Goal: Task Accomplishment & Management: Use online tool/utility

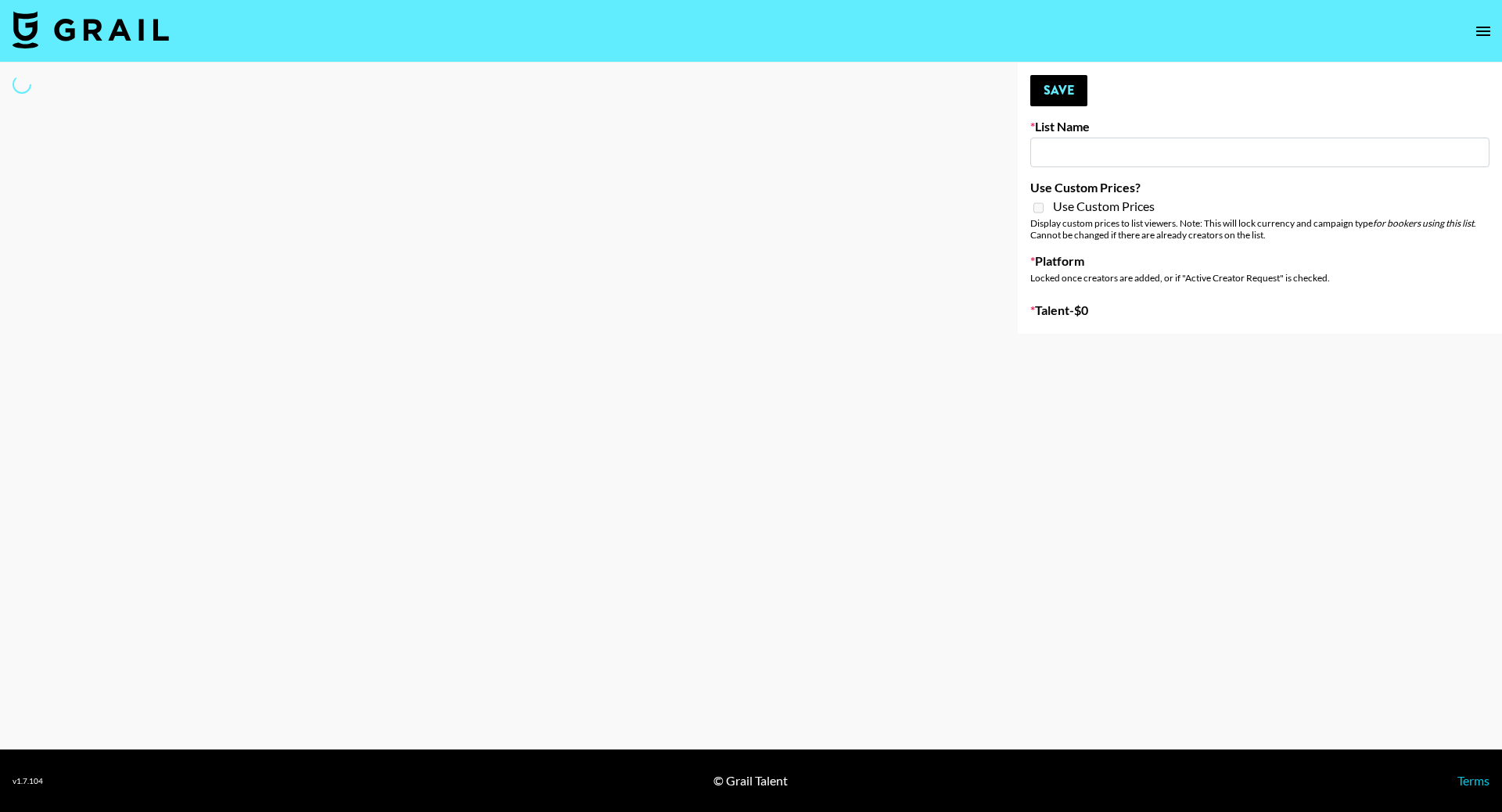
click at [373, 219] on div at bounding box center [496, 198] width 992 height 271
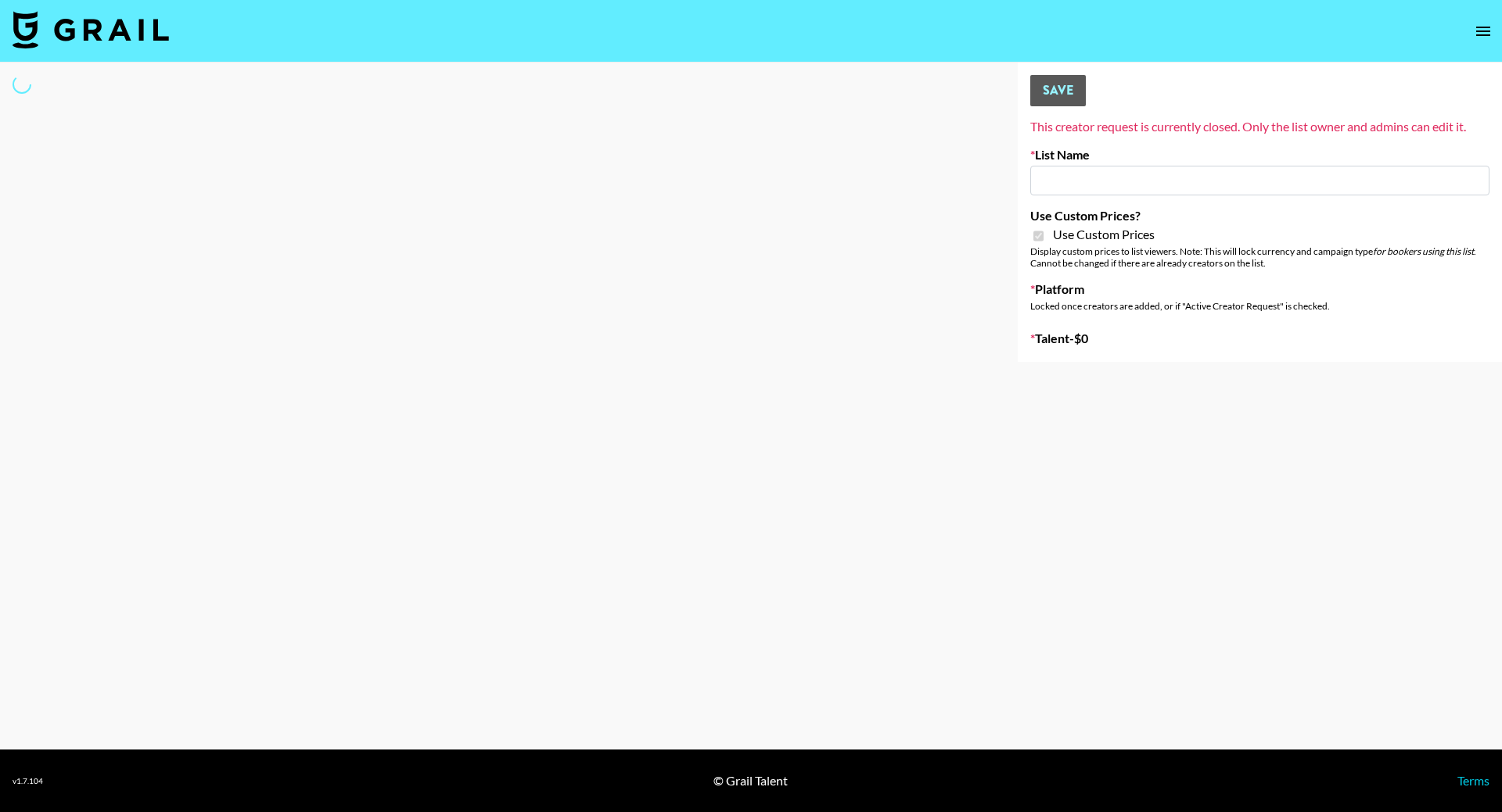
type input "App Install"
checkbox input "true"
select select "Brand"
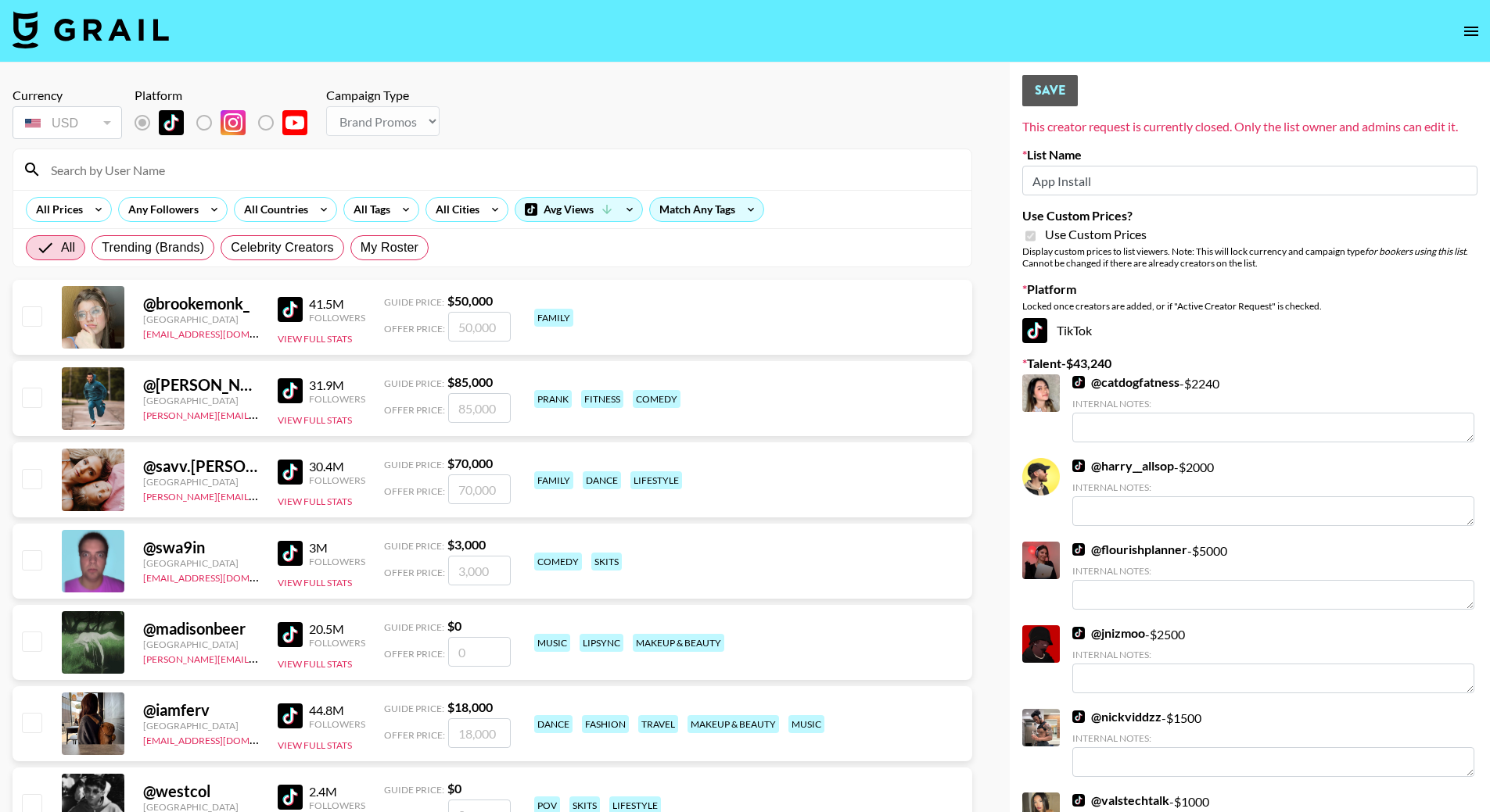
click at [386, 158] on input at bounding box center [502, 170] width 920 height 25
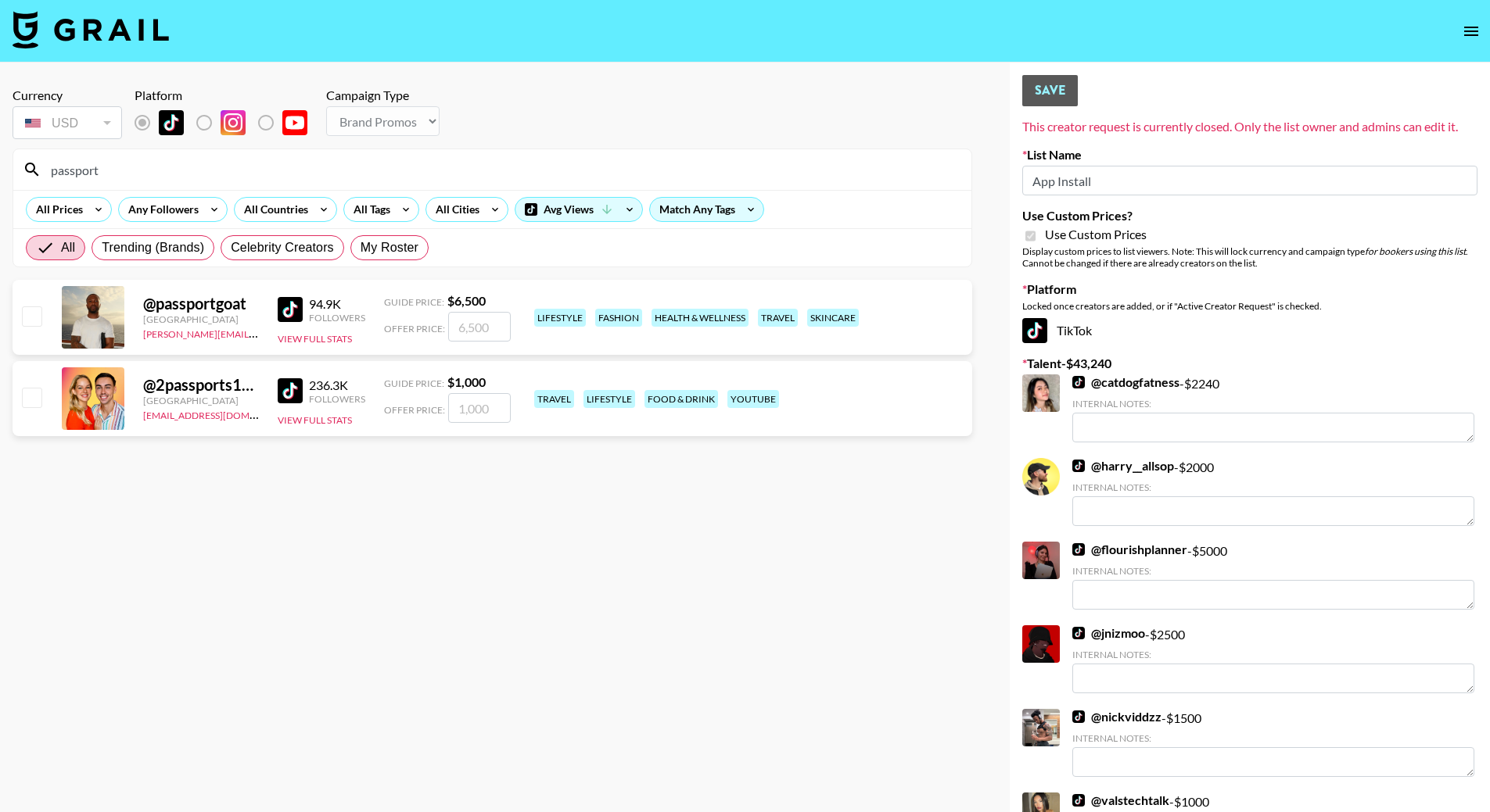
click at [477, 298] on strong "$ 6,500" at bounding box center [466, 300] width 38 height 15
click at [344, 338] on button "View Full Stats" at bounding box center [315, 339] width 74 height 12
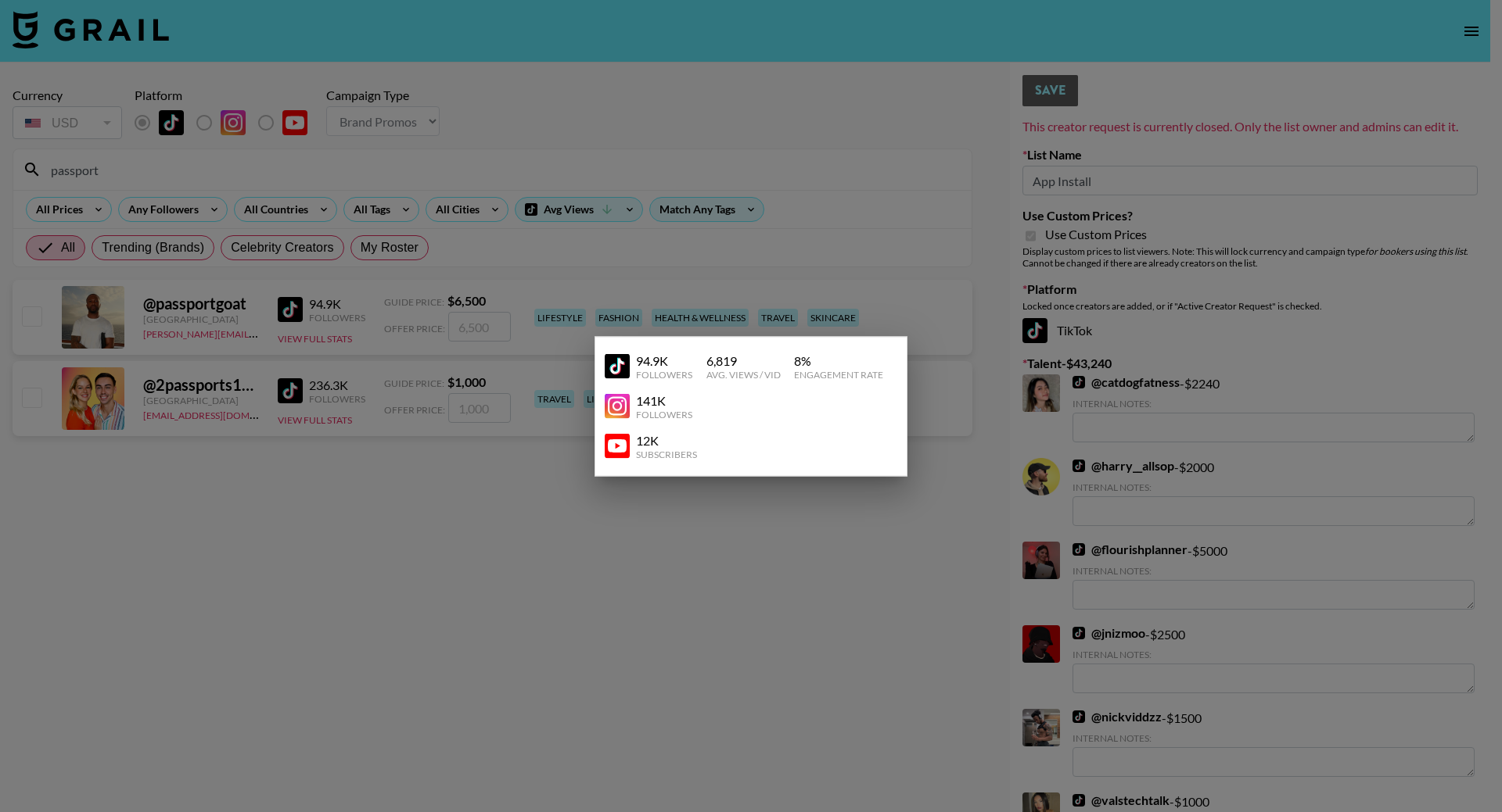
click at [394, 337] on div at bounding box center [751, 406] width 1502 height 812
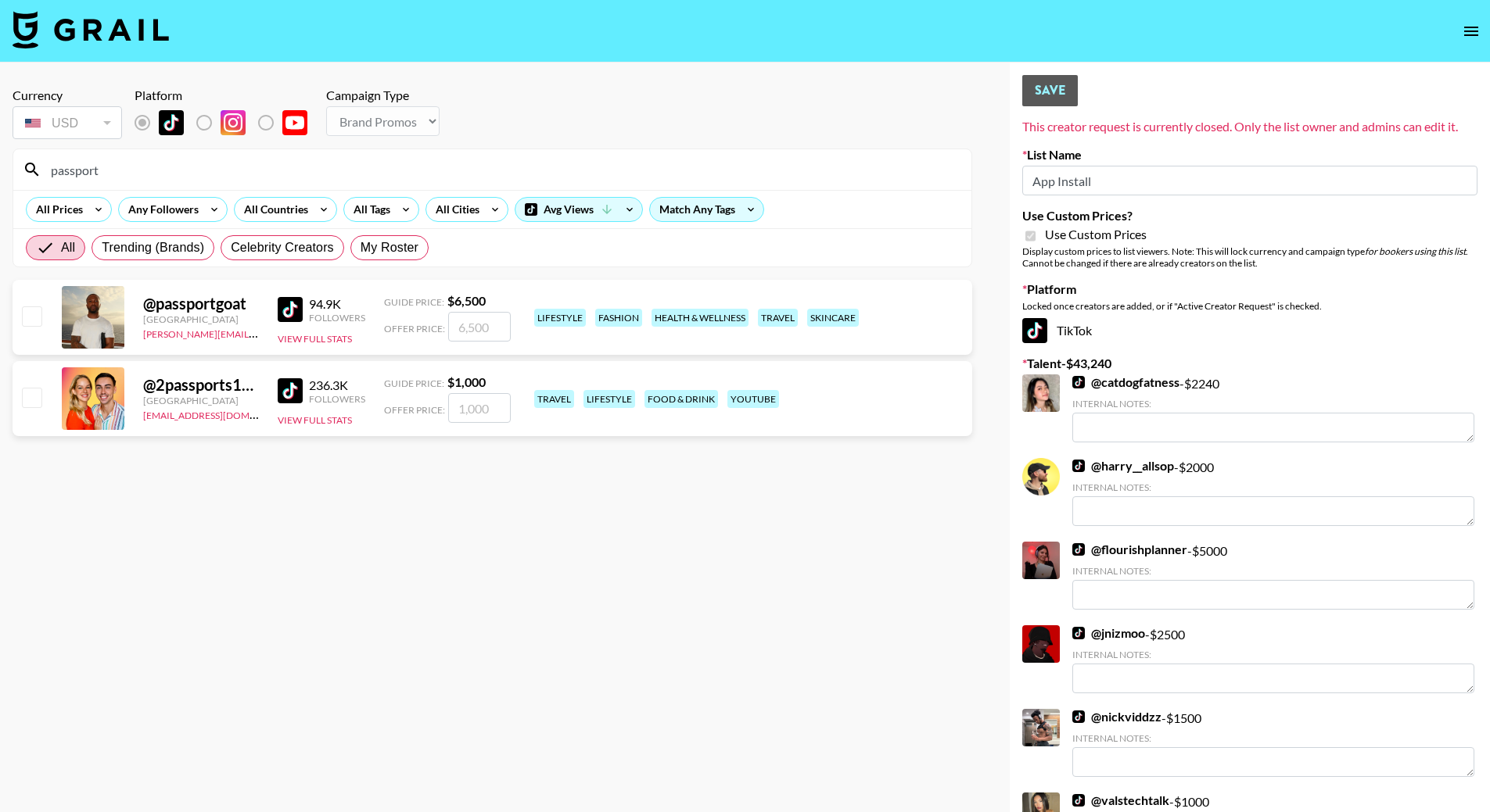
click at [367, 325] on div "@ passportgoat United States peter.iwuh@grail-talent.com 94.9K Followers View F…" at bounding box center [492, 318] width 959 height 75
click at [401, 322] on div "Offer Price:" at bounding box center [448, 327] width 127 height 30
click at [180, 320] on div "United States" at bounding box center [201, 319] width 116 height 12
click at [112, 171] on input "passport" at bounding box center [502, 170] width 920 height 25
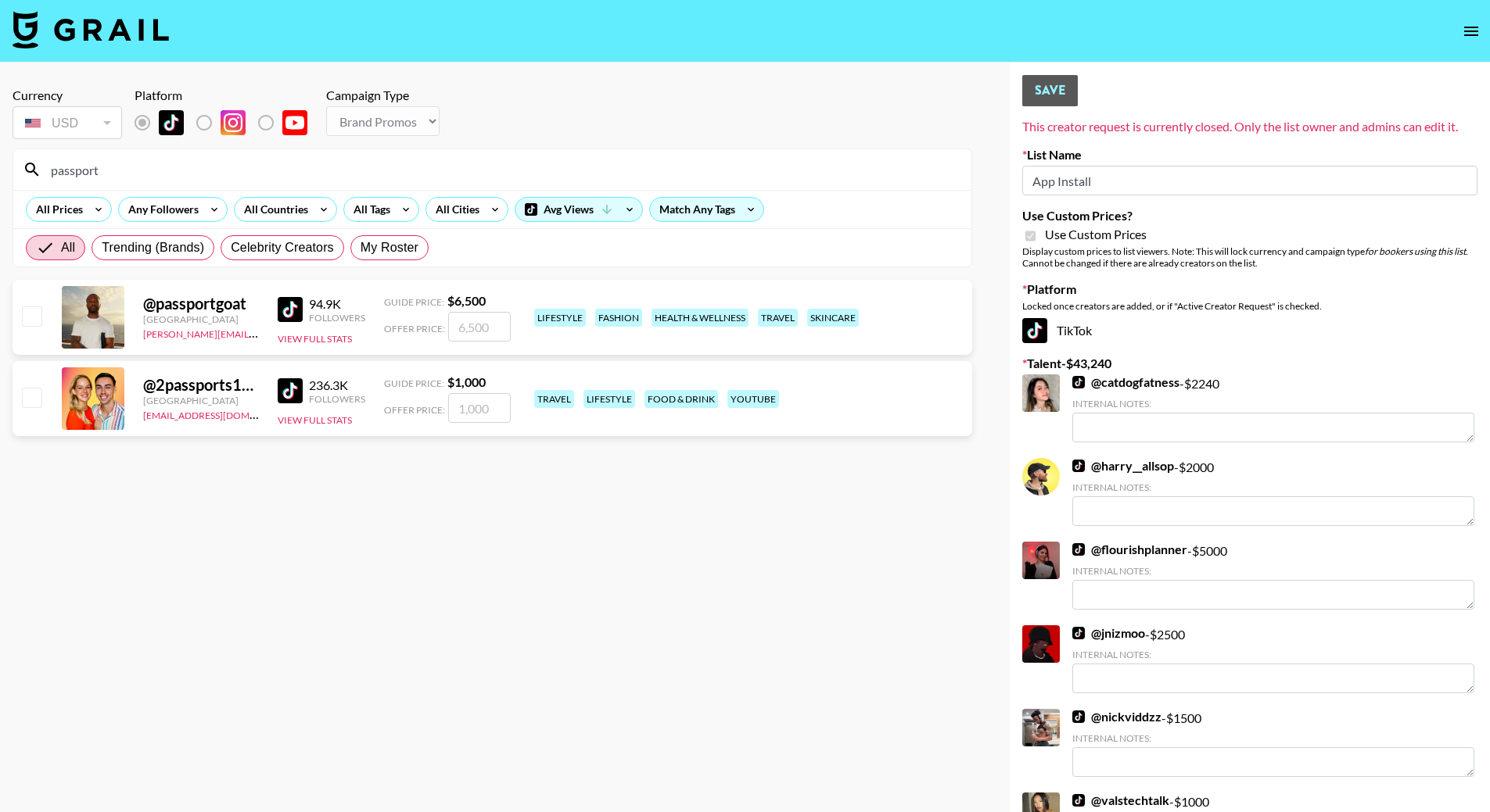
click at [112, 171] on input "passport" at bounding box center [502, 170] width 920 height 25
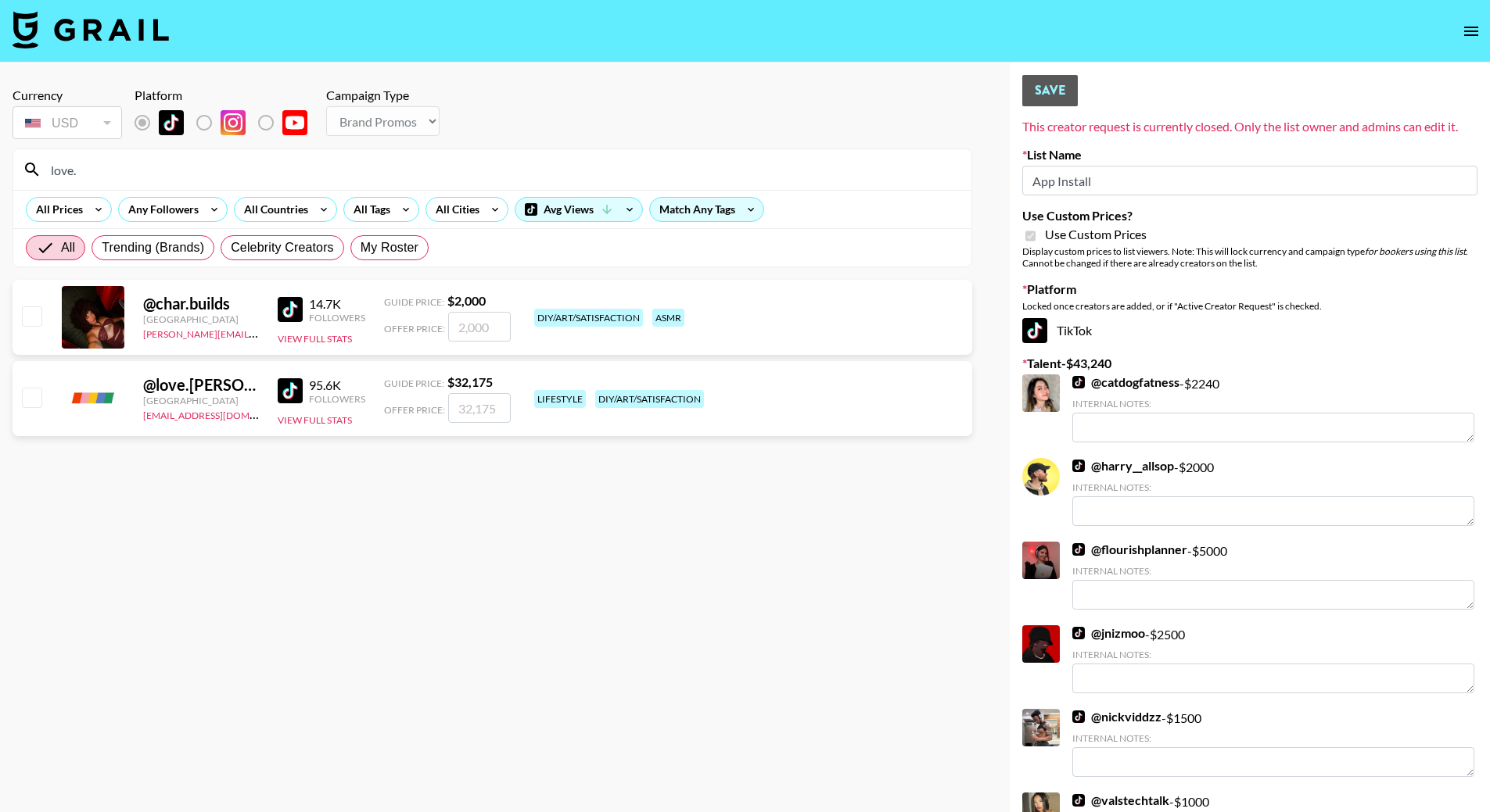
type input "love."
click at [584, 310] on div "diy/art/satisfaction" at bounding box center [588, 318] width 109 height 18
click at [576, 304] on div "diy/art/satisfaction asmr" at bounding box center [748, 318] width 437 height 27
click at [476, 304] on strong "$ 2,000" at bounding box center [466, 300] width 38 height 15
click at [445, 304] on div "Guide Price: $ 2,000" at bounding box center [448, 301] width 127 height 16
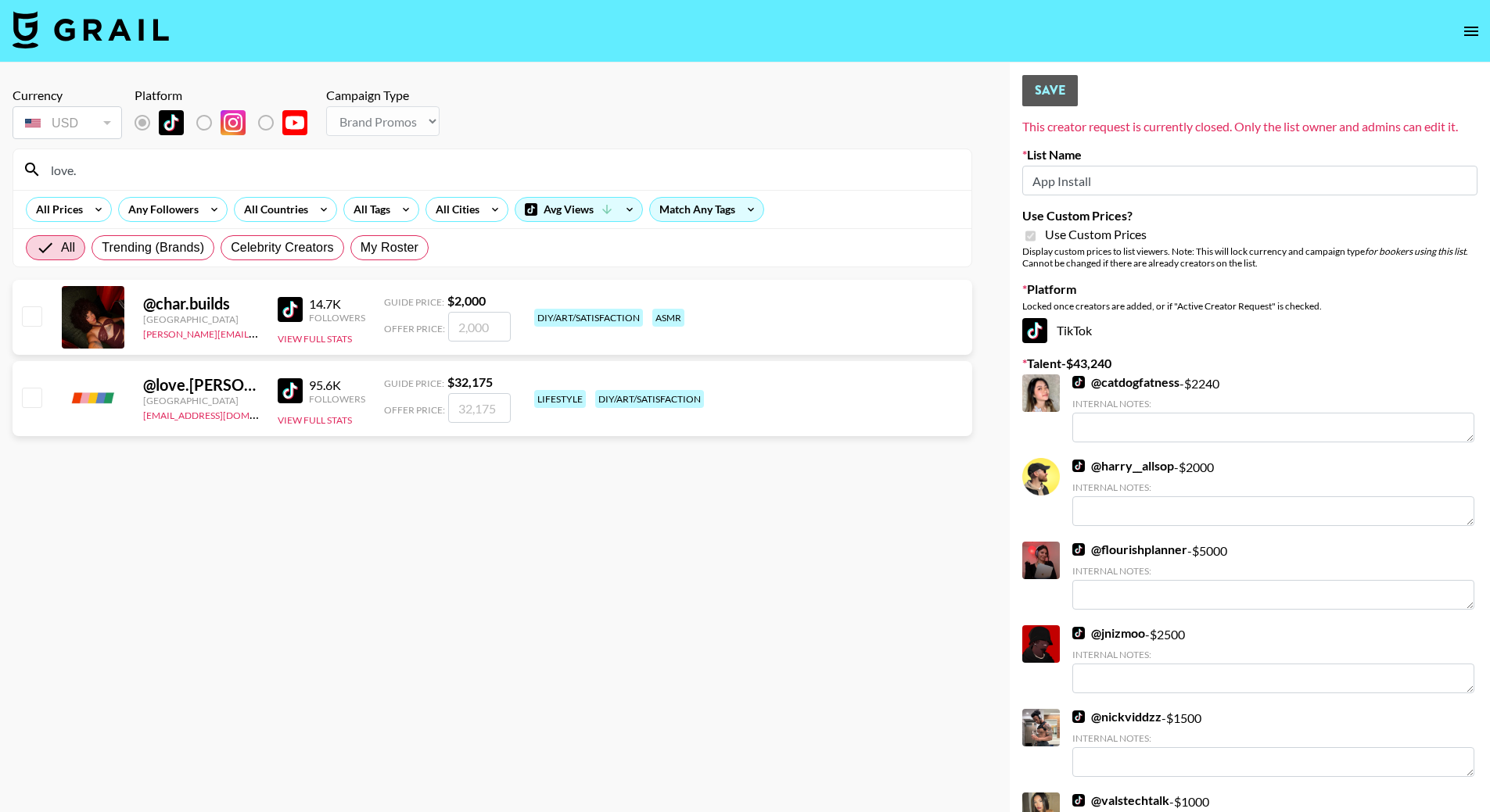
click at [399, 334] on span "Offer Price:" at bounding box center [415, 329] width 61 height 12
click at [362, 355] on div "@ char.builds United States peter.iwuh@grail-talent.com 14.7K Followers View Fu…" at bounding box center [492, 321] width 959 height 81
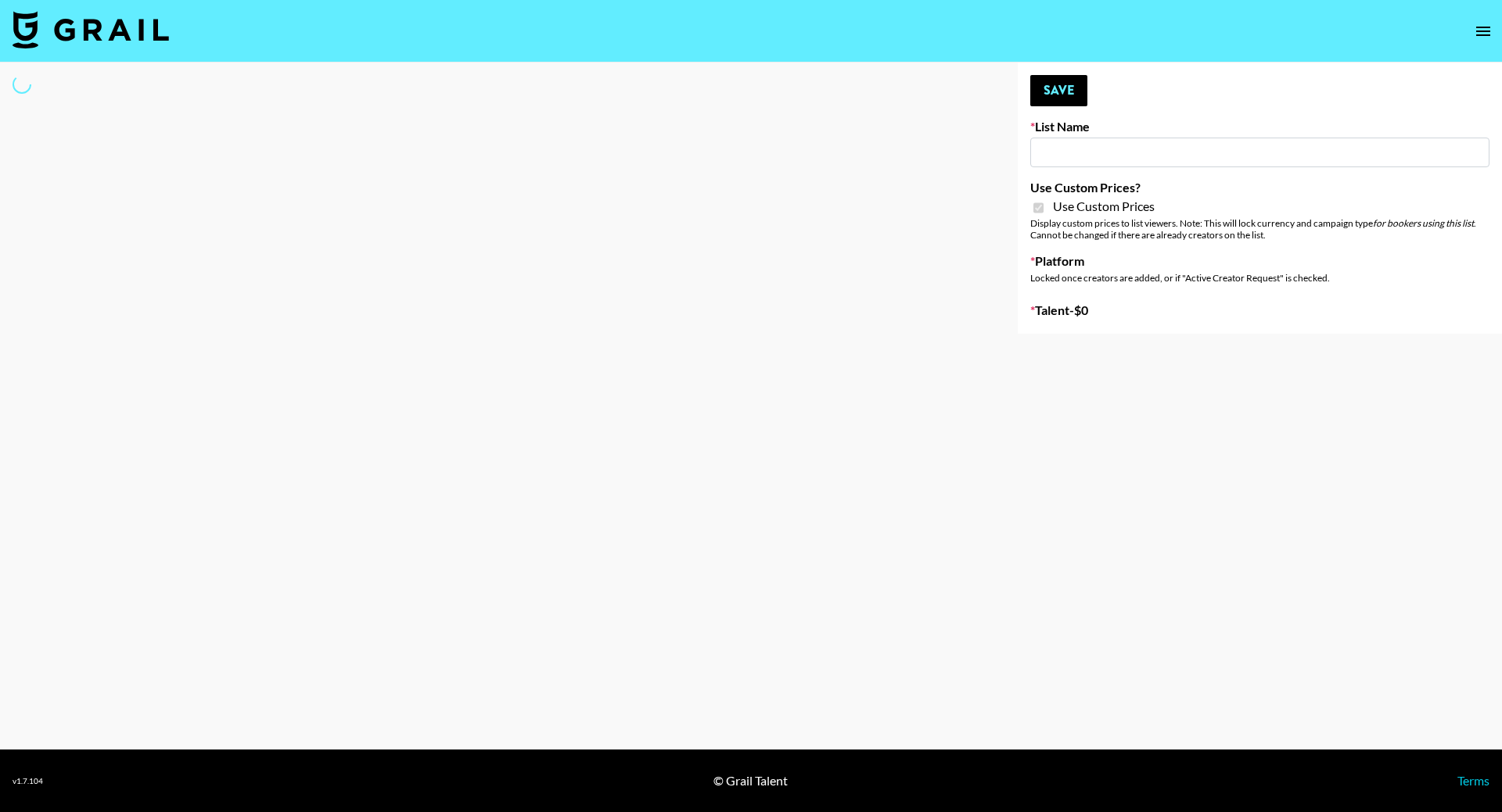
type input "App Install"
checkbox input "true"
select select "Brand"
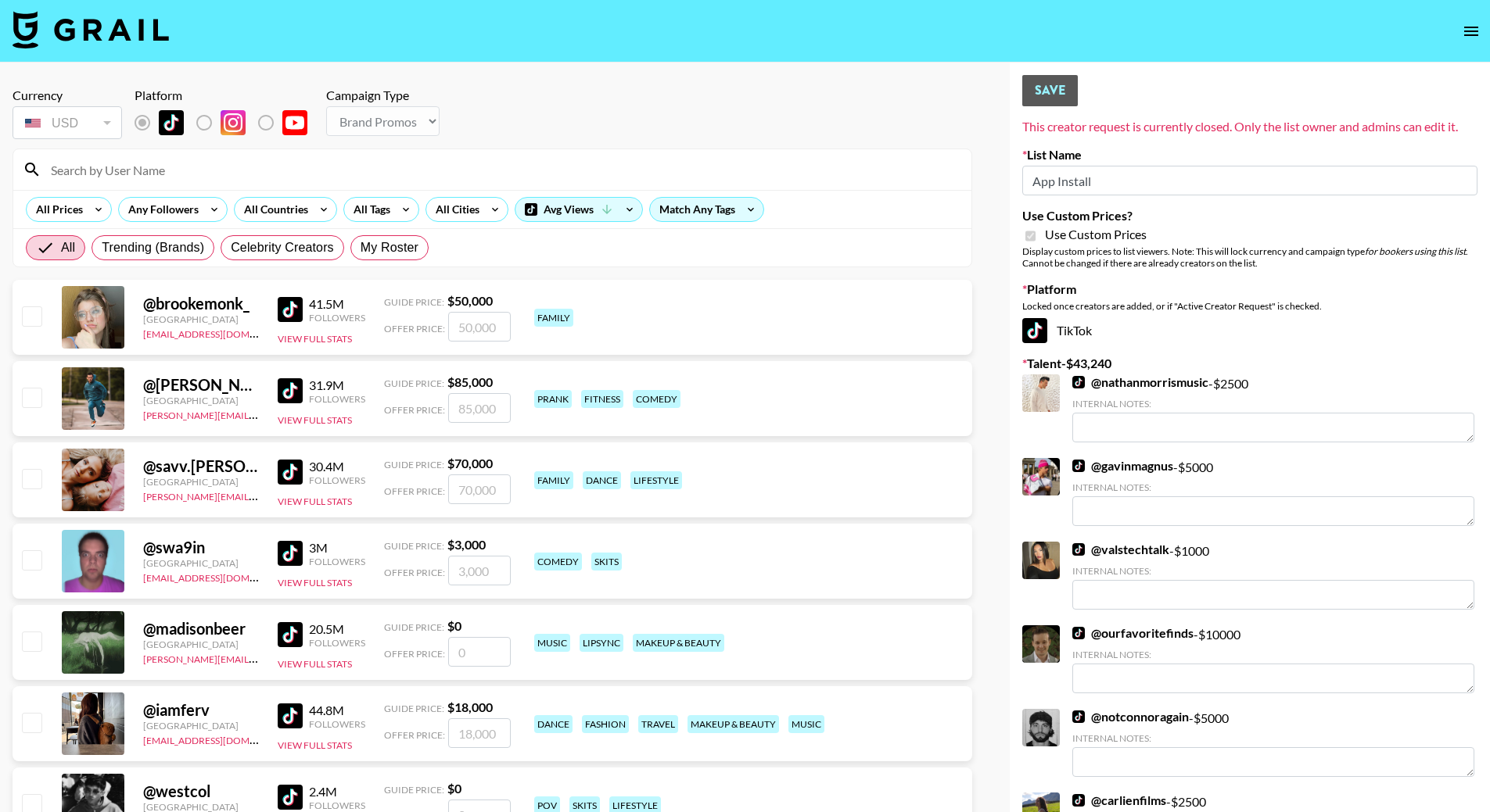
click at [470, 298] on strong "$ 50,000" at bounding box center [470, 300] width 45 height 15
click at [416, 330] on span "Offer Price:" at bounding box center [415, 329] width 61 height 12
click at [448, 350] on div "@ brookemonk_ United States denver@grail-talent.com 41.5M Followers View Full S…" at bounding box center [492, 318] width 959 height 75
click at [186, 175] on input at bounding box center [502, 170] width 920 height 25
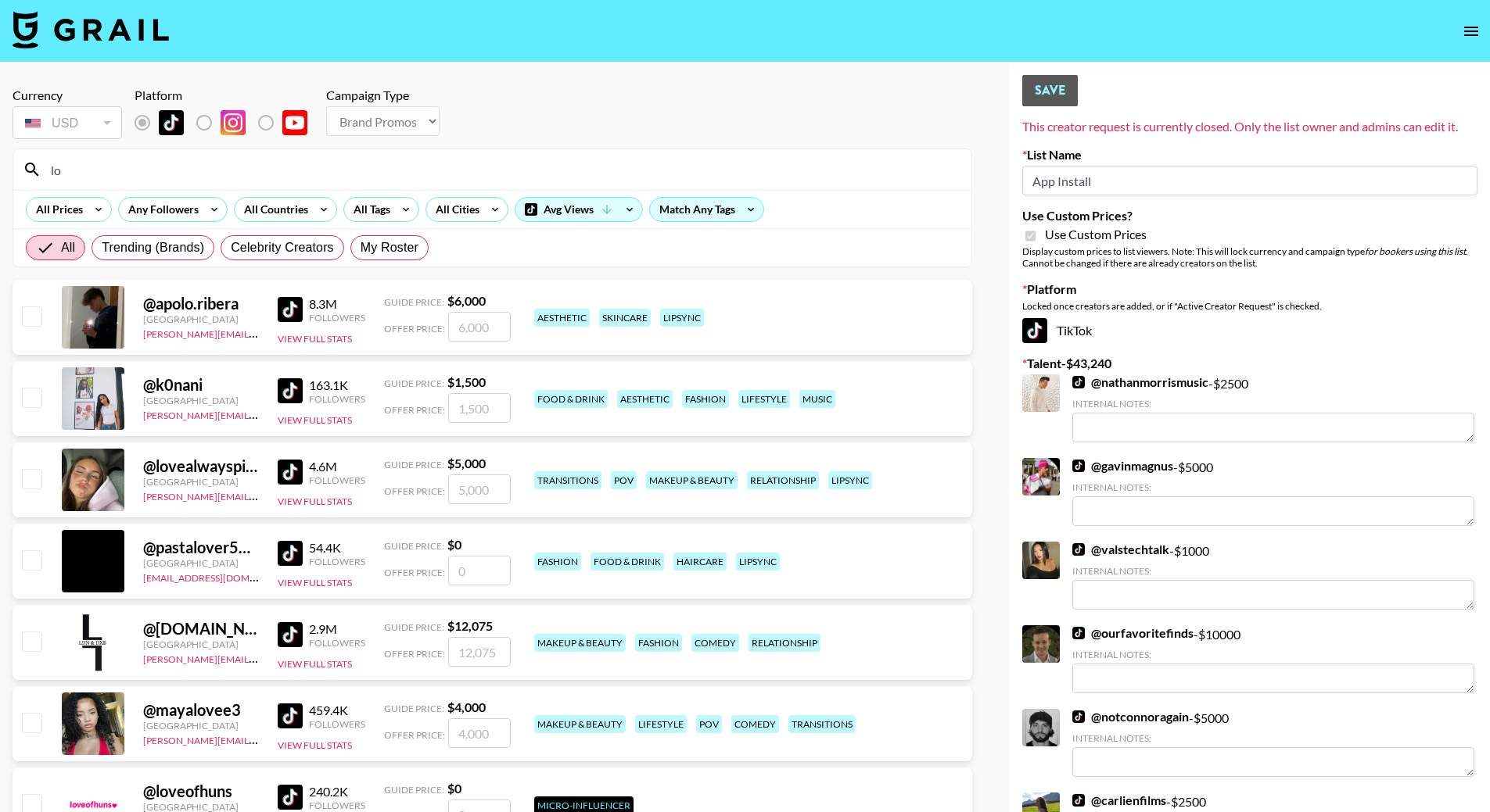
type input "l"
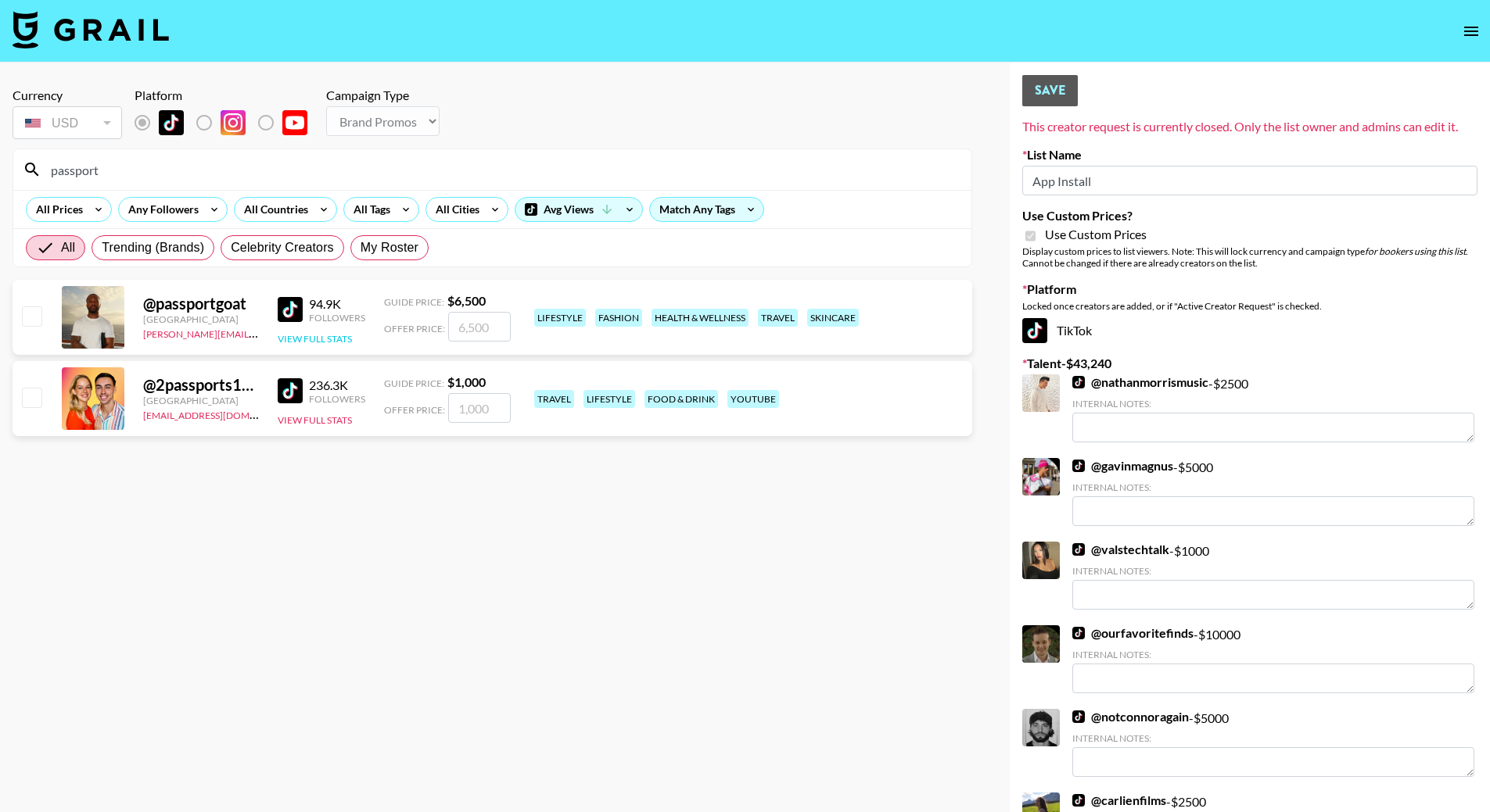
type input "passport"
click at [336, 343] on button "View Full Stats" at bounding box center [315, 339] width 74 height 12
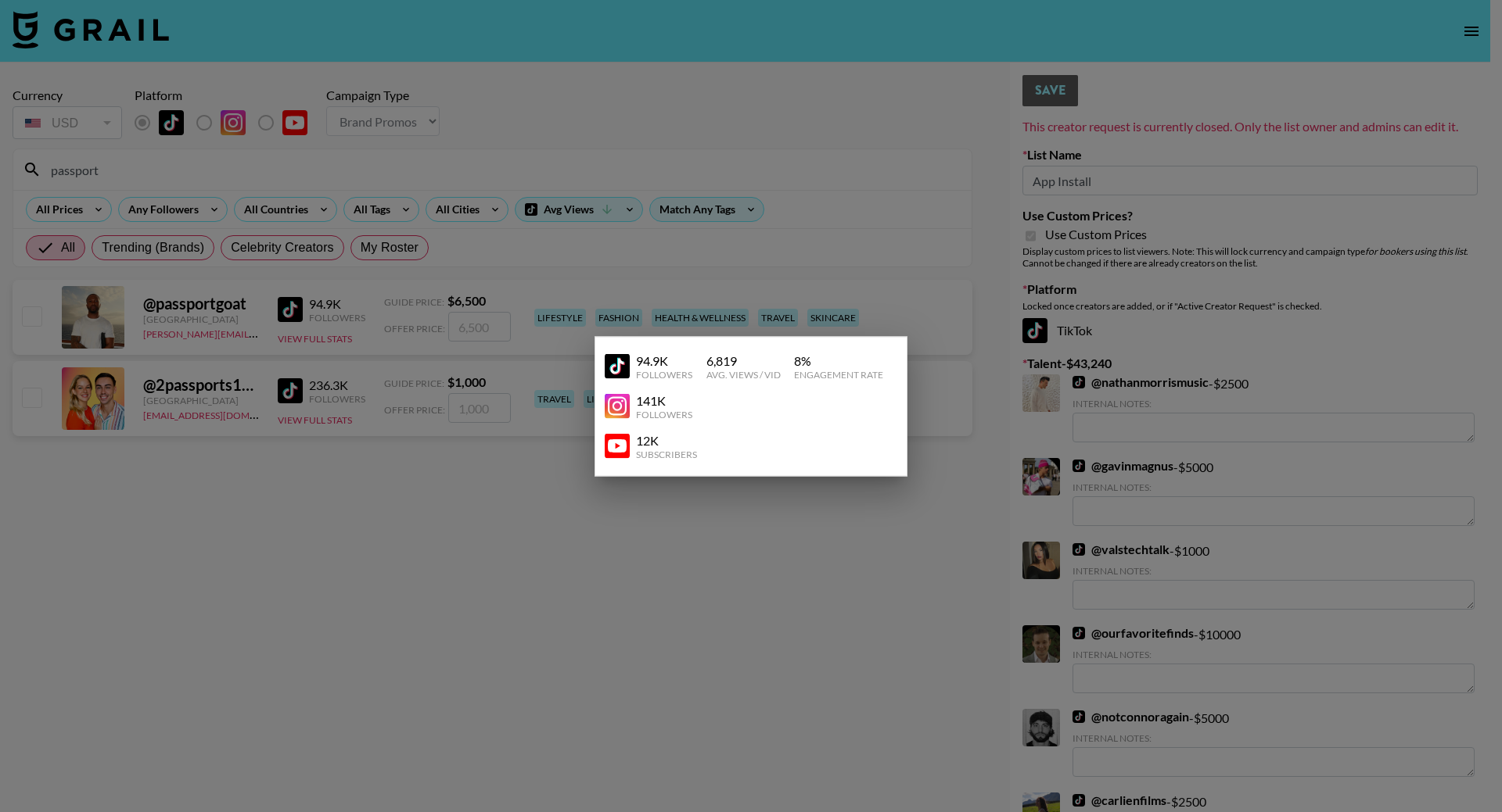
click at [463, 301] on div at bounding box center [751, 406] width 1502 height 812
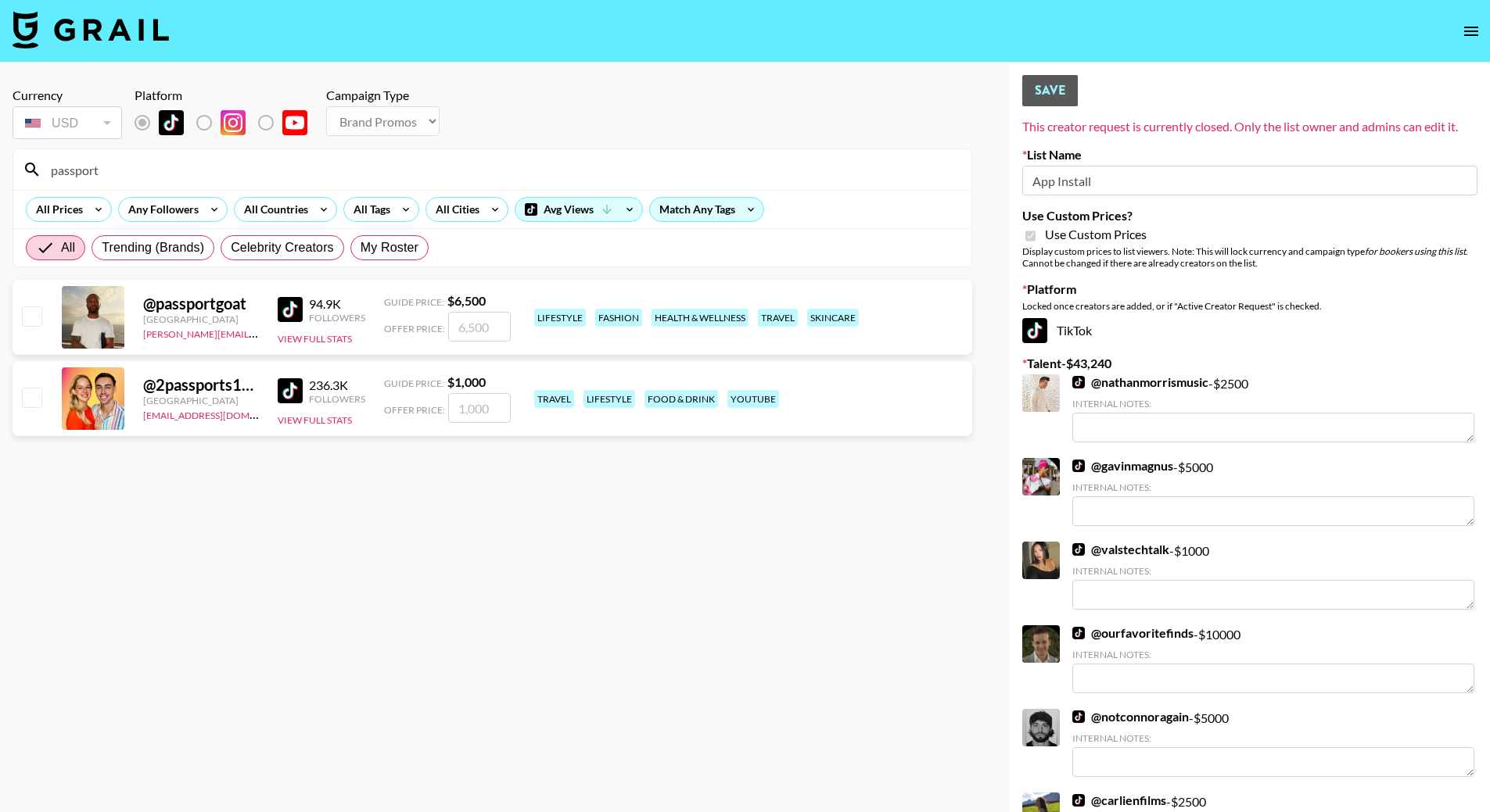
click at [670, 328] on div "lifestyle fashion health & wellness travel skincare" at bounding box center [748, 318] width 437 height 27
click at [476, 297] on strong "$ 6,500" at bounding box center [466, 300] width 38 height 15
click at [417, 299] on span "Guide Price:" at bounding box center [414, 302] width 60 height 12
drag, startPoint x: 106, startPoint y: 302, endPoint x: 122, endPoint y: 307, distance: 16.8
click at [110, 302] on div at bounding box center [93, 318] width 63 height 63
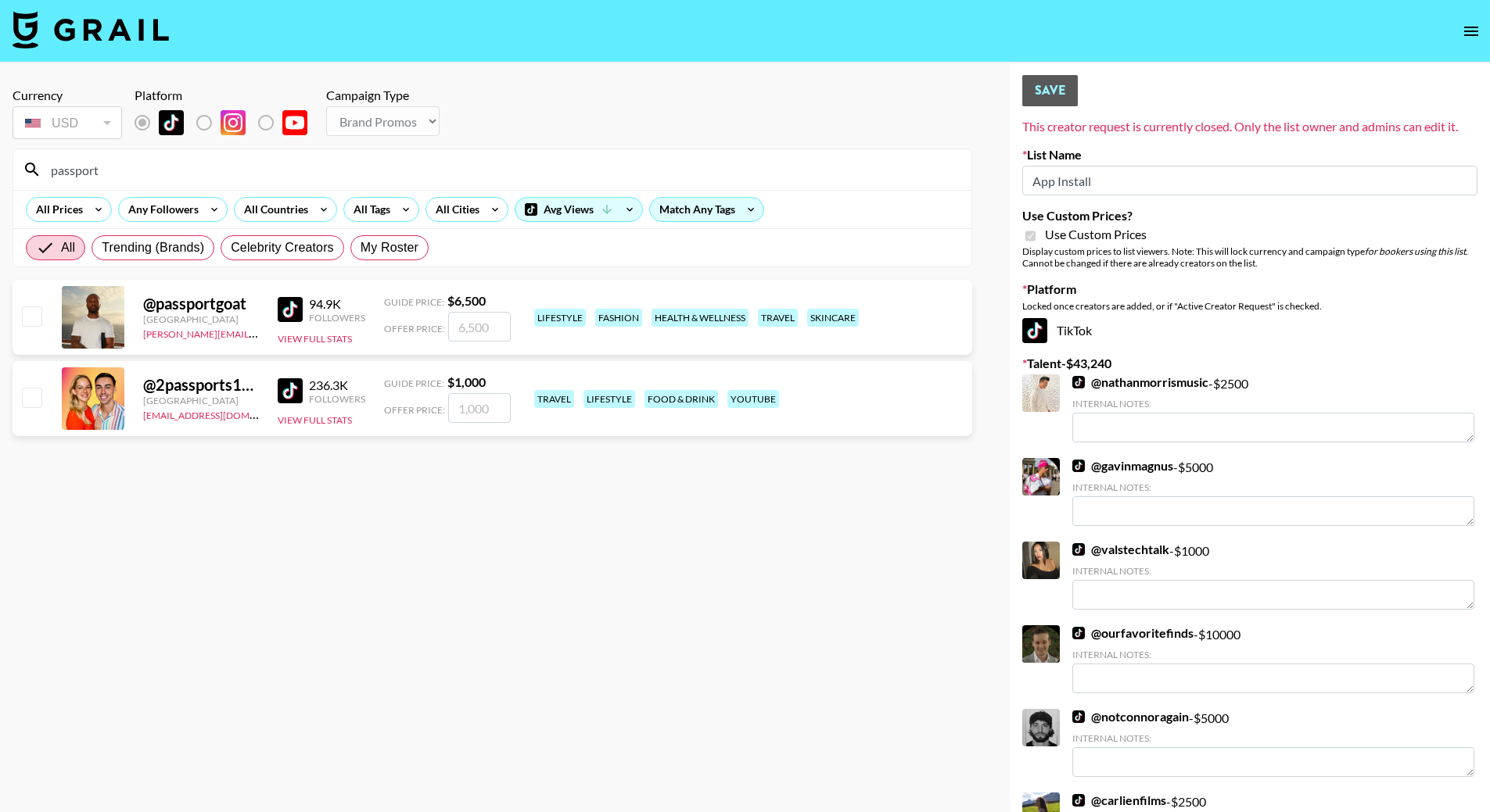
click at [171, 322] on div "United States" at bounding box center [201, 319] width 116 height 12
click at [171, 307] on div "@ passportgoat" at bounding box center [201, 304] width 116 height 20
click at [121, 311] on div at bounding box center [93, 318] width 63 height 63
